Goal: Task Accomplishment & Management: Manage account settings

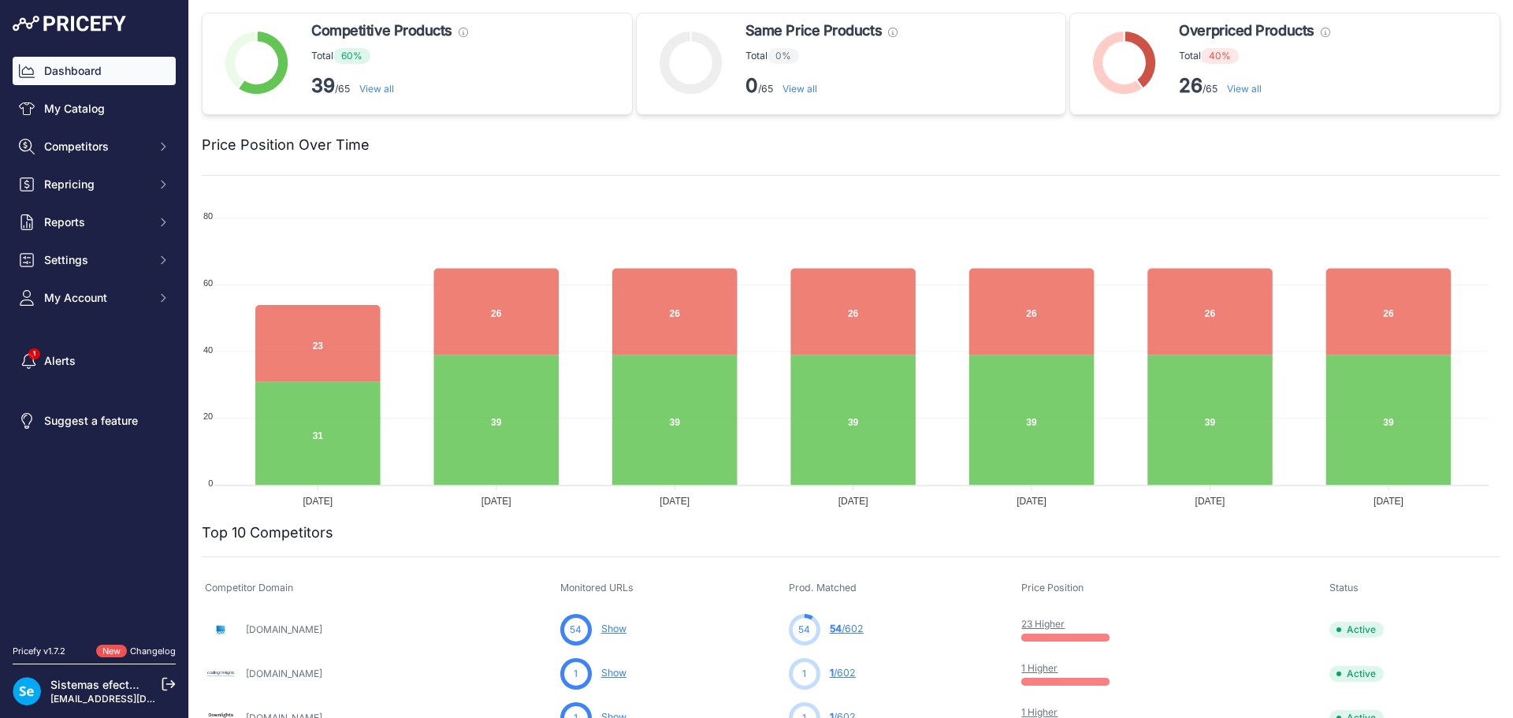
click at [54, 695] on link "[EMAIL_ADDRESS][DOMAIN_NAME]" at bounding box center [132, 699] width 165 height 12
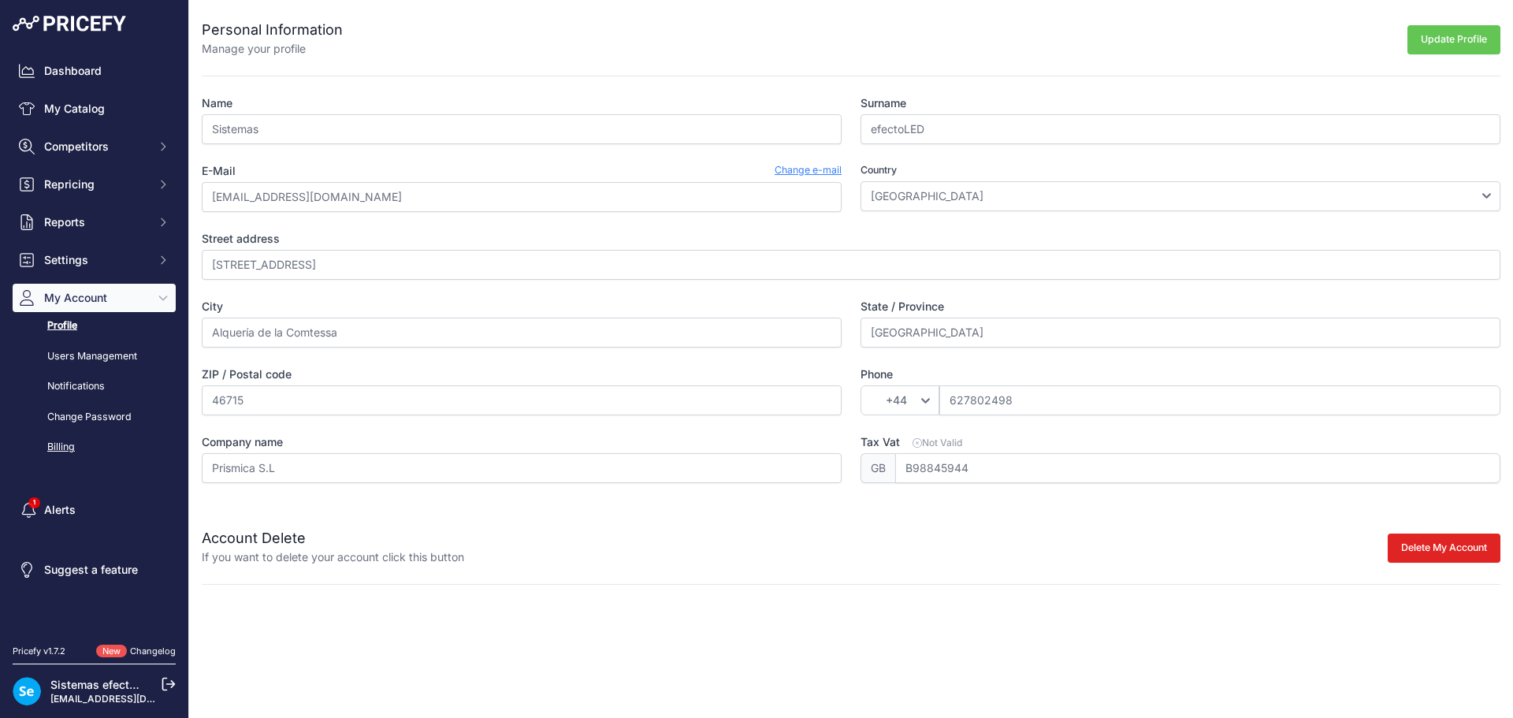
click at [58, 444] on link "Billing" at bounding box center [94, 447] width 163 height 28
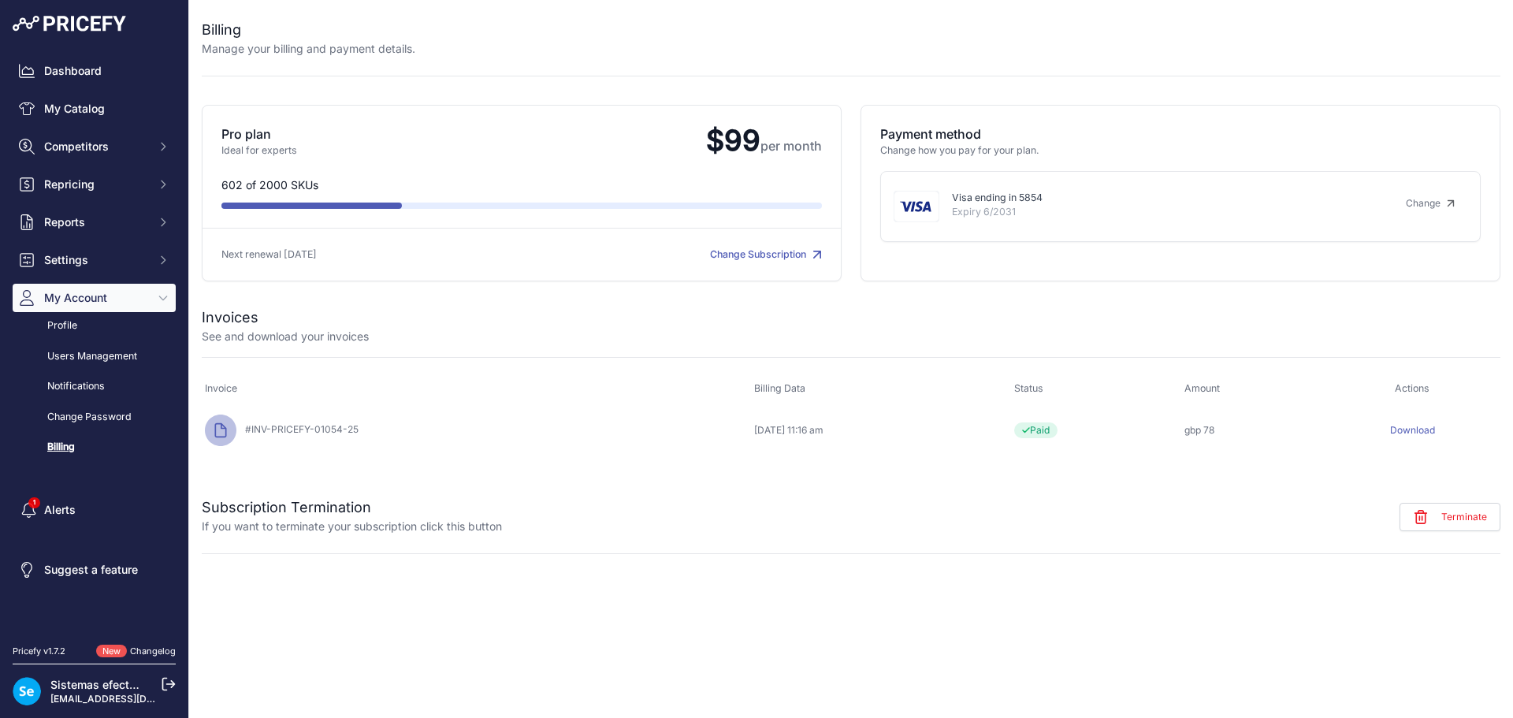
click at [1423, 426] on link "Download" at bounding box center [1412, 430] width 45 height 12
click at [118, 688] on link "Sistemas efectoLED" at bounding box center [103, 684] width 106 height 13
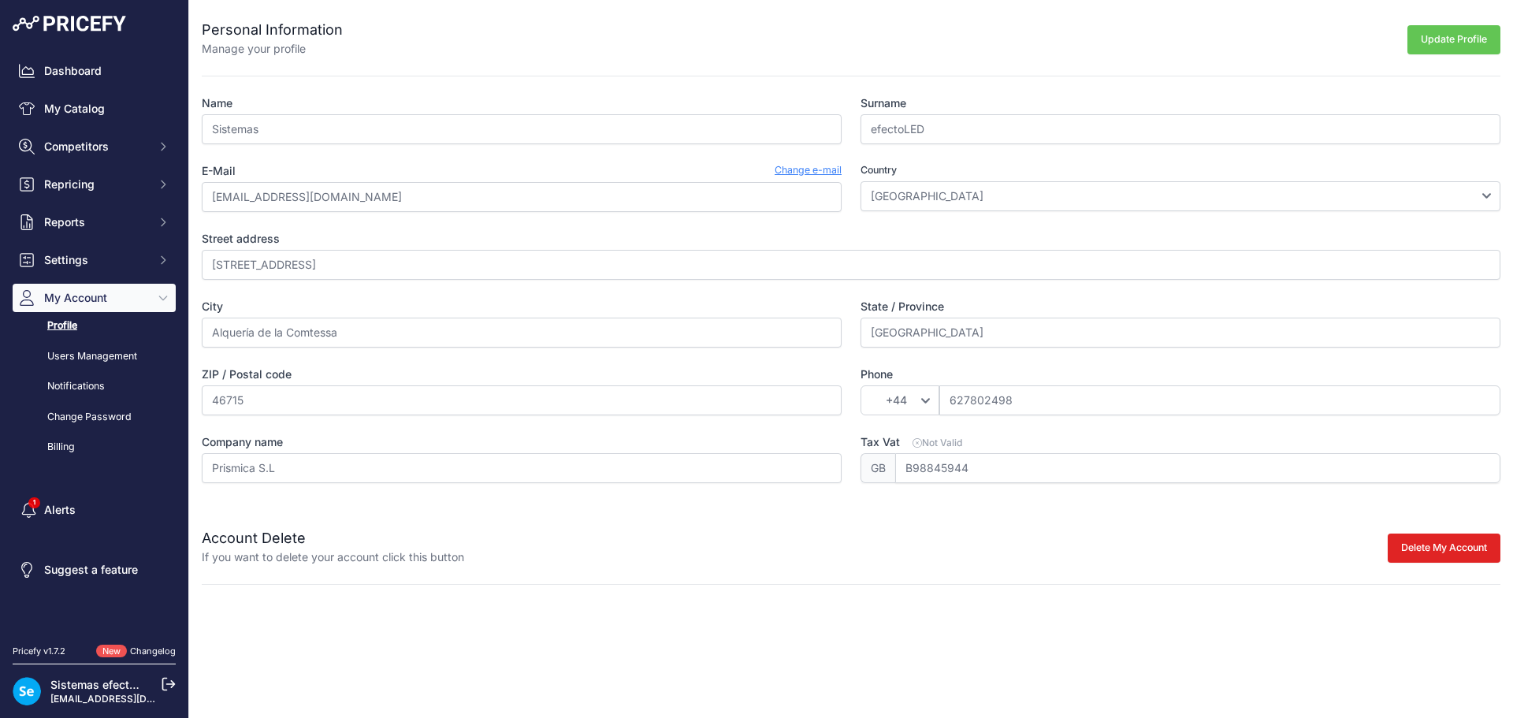
click at [164, 686] on icon at bounding box center [169, 684] width 14 height 14
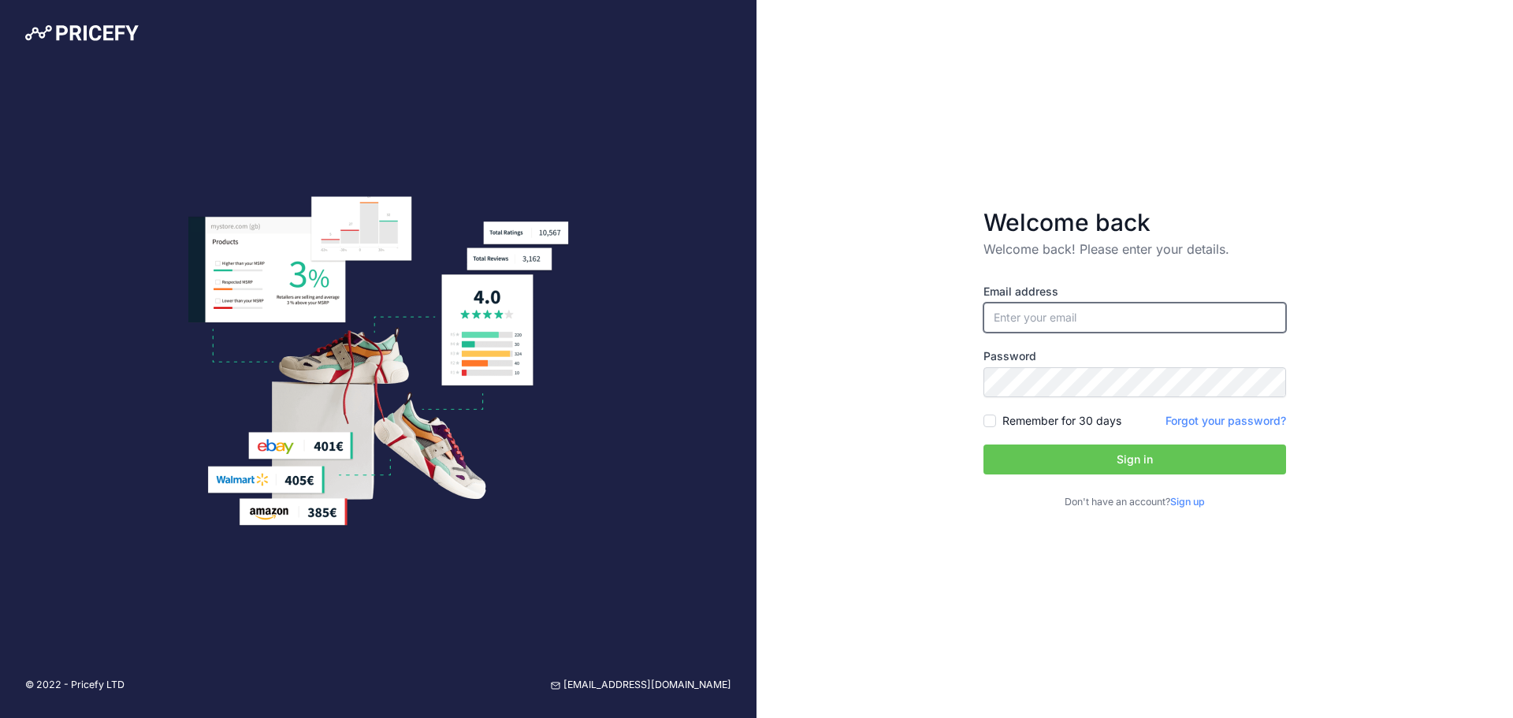
click at [1072, 313] on input "email" at bounding box center [1135, 318] width 303 height 30
type input "[EMAIL_ADDRESS][DOMAIN_NAME]"
click at [1071, 454] on button "Sign in" at bounding box center [1135, 460] width 303 height 30
